Goal: Transaction & Acquisition: Book appointment/travel/reservation

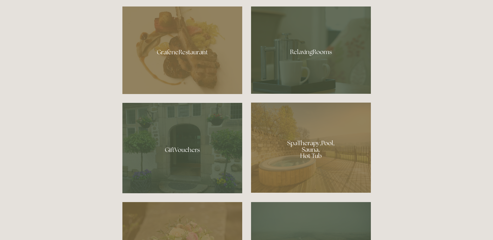
scroll to position [364, 0]
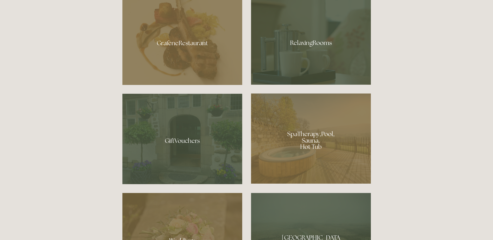
click at [316, 146] on div at bounding box center [311, 139] width 120 height 90
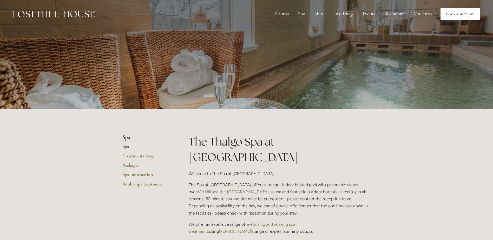
click at [459, 15] on link "Book Your Stay" at bounding box center [459, 14] width 39 height 12
